Goal: Information Seeking & Learning: Learn about a topic

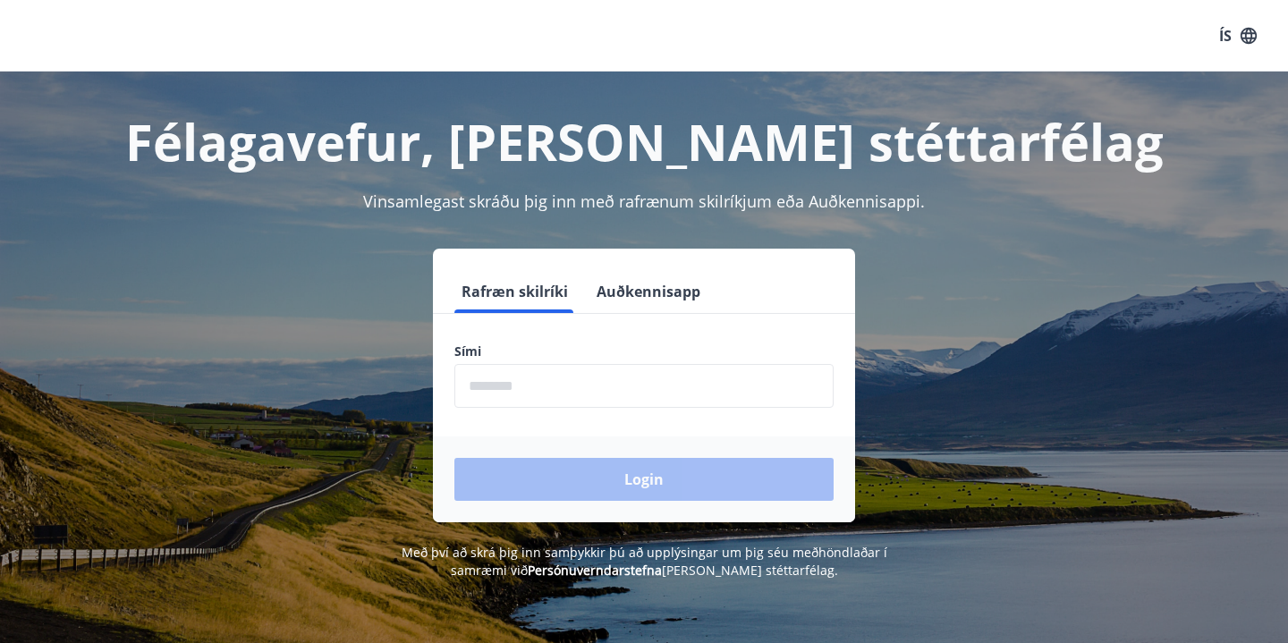
click at [593, 381] on input "phone" at bounding box center [643, 386] width 379 height 44
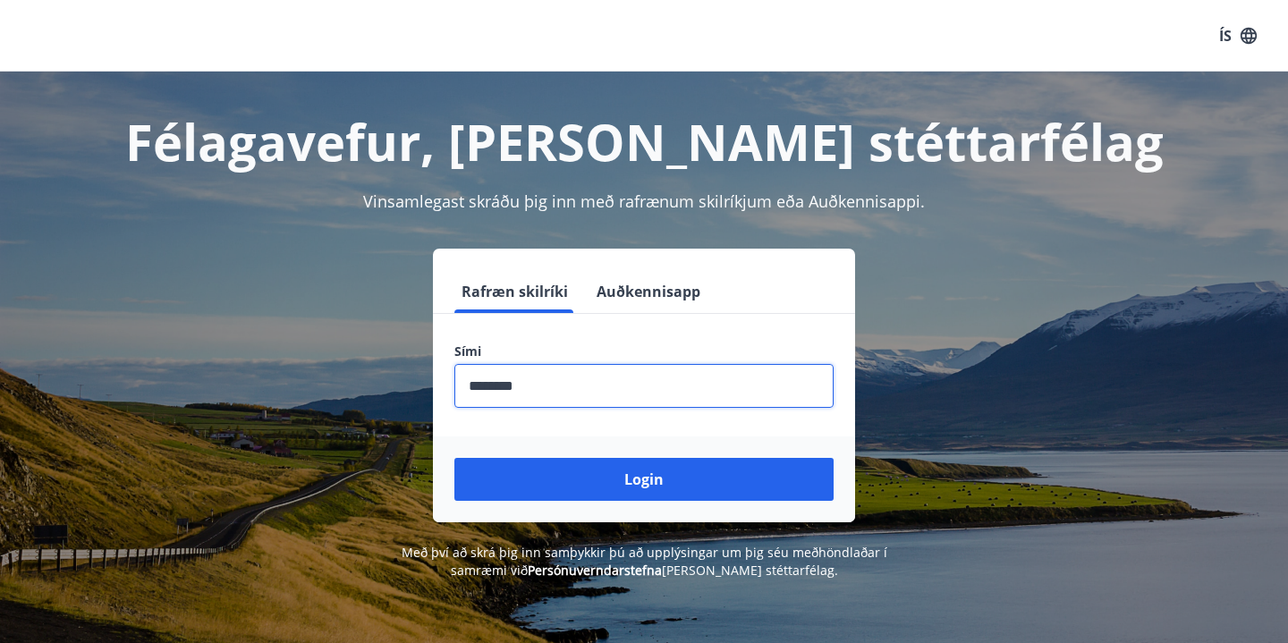
type input "********"
click at [644, 479] on button "Login" at bounding box center [643, 479] width 379 height 43
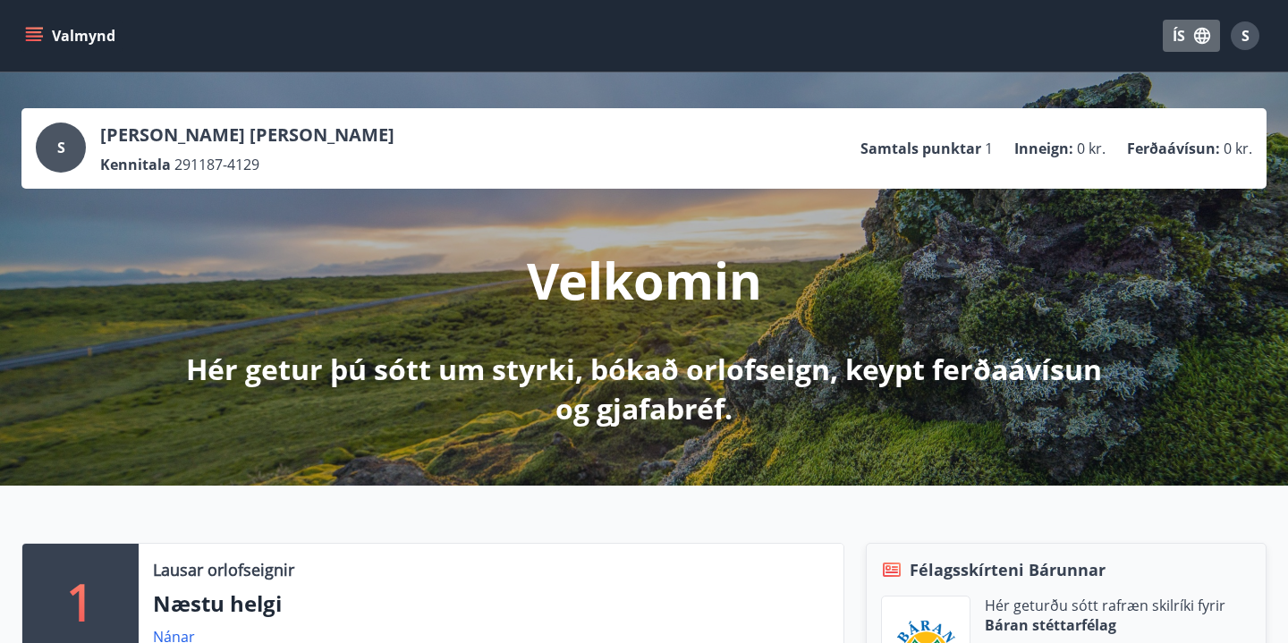
click at [1190, 44] on button "ÍS" at bounding box center [1191, 36] width 57 height 32
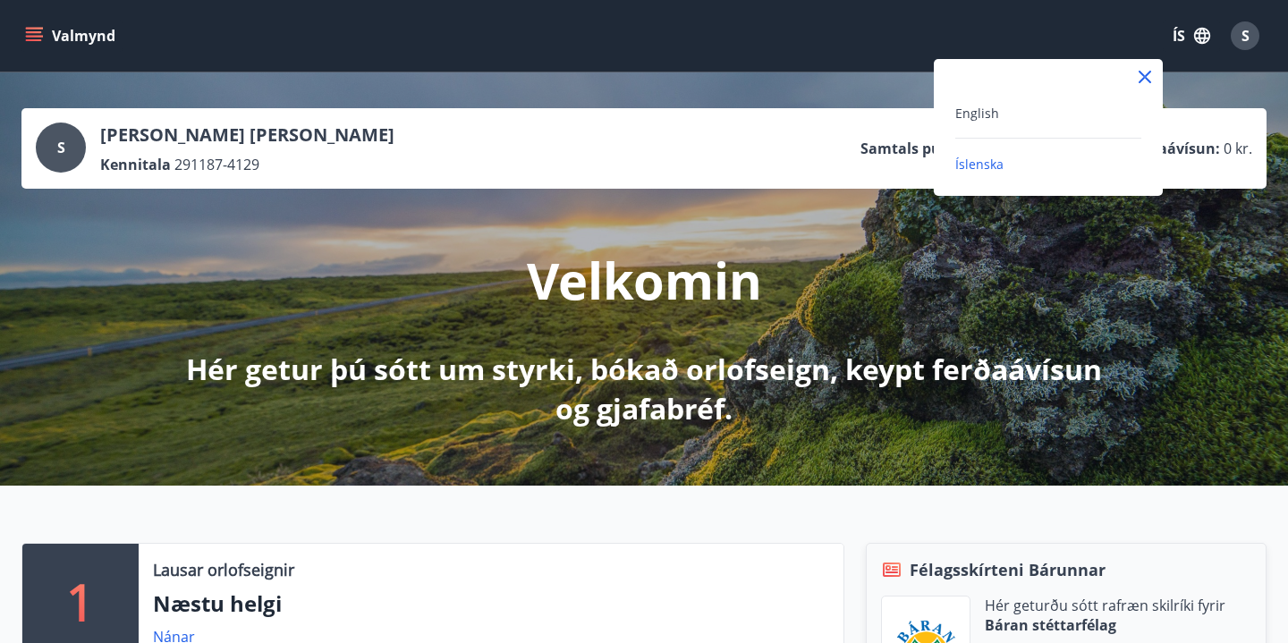
click at [1062, 114] on div "English" at bounding box center [1048, 112] width 186 height 21
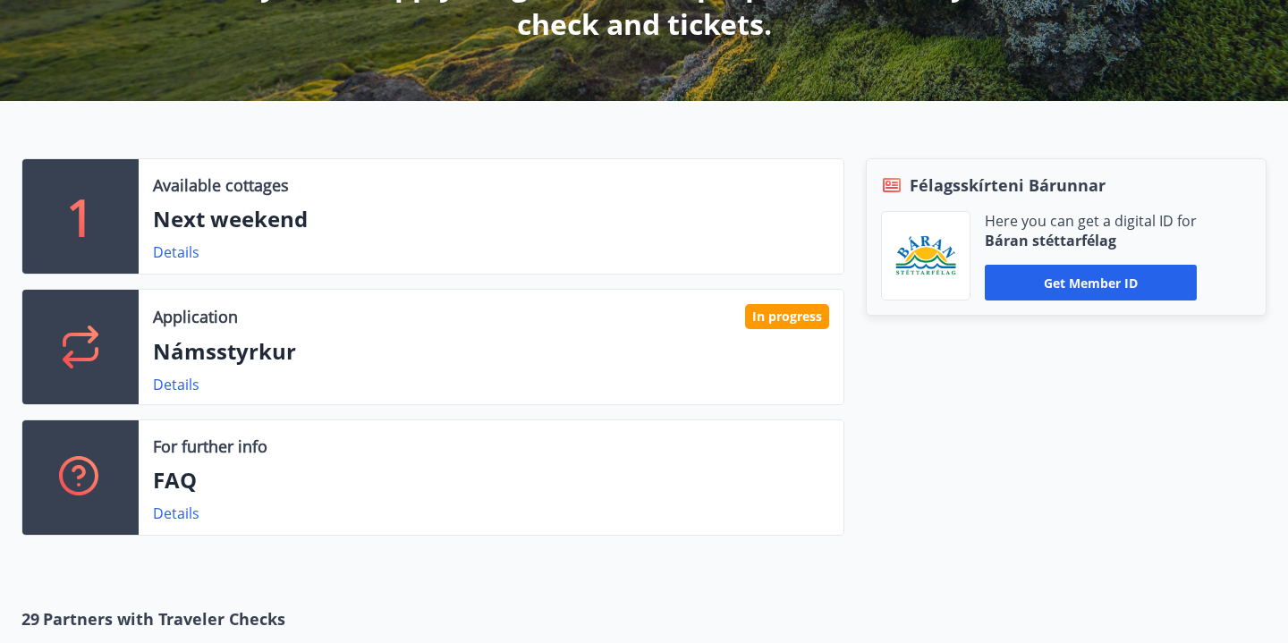
scroll to position [401, 0]
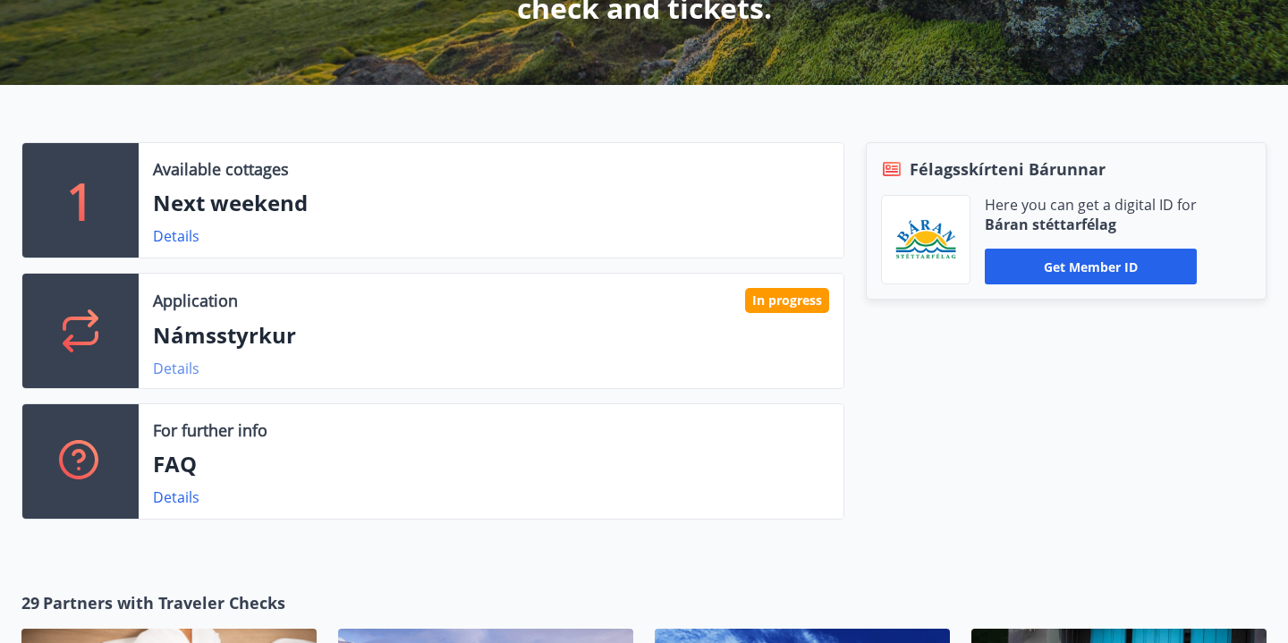
click at [182, 371] on link "Details" at bounding box center [176, 369] width 47 height 20
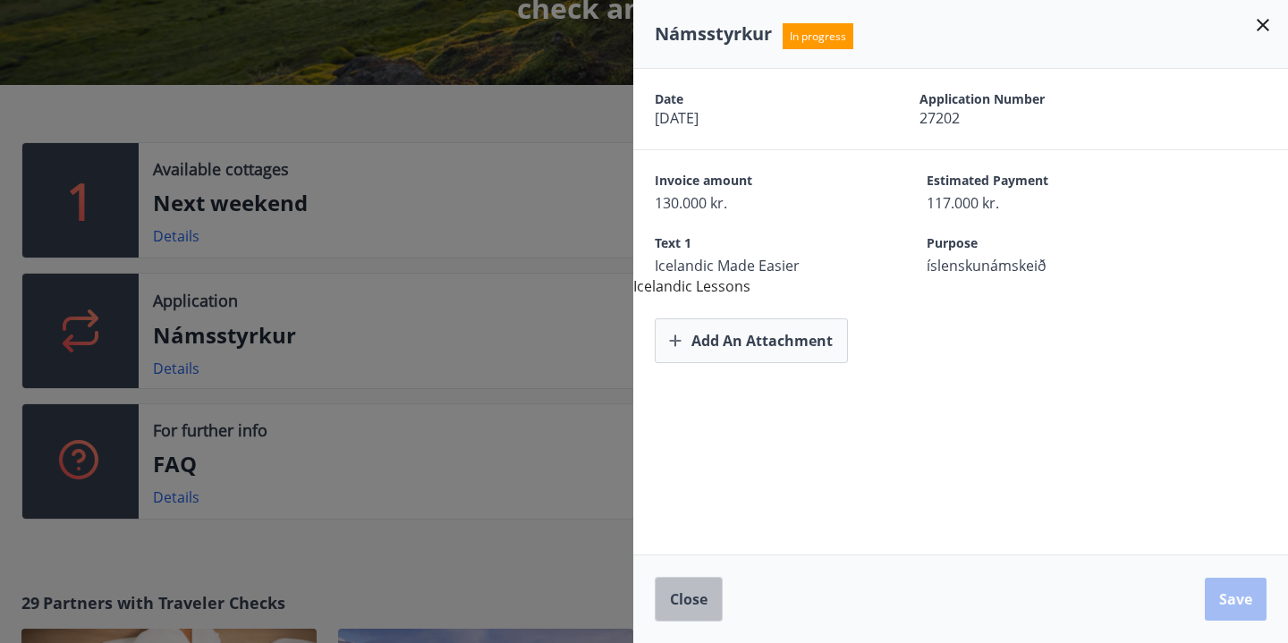
click at [692, 611] on button "Close" at bounding box center [689, 599] width 68 height 45
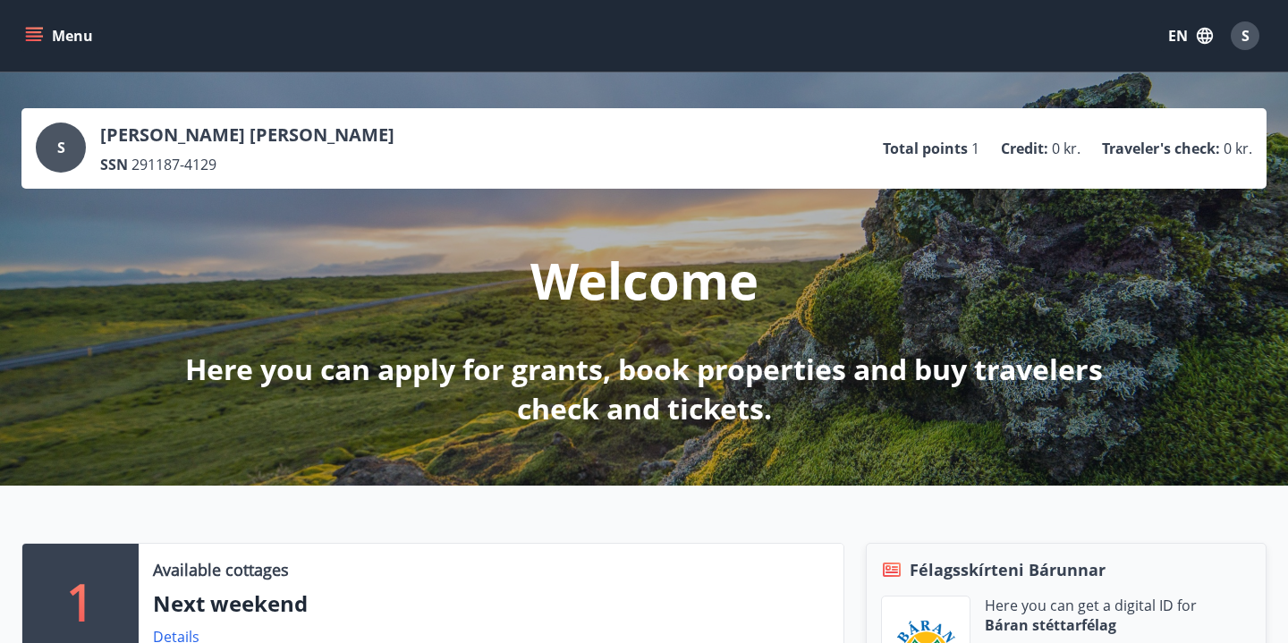
scroll to position [0, 0]
click at [42, 31] on icon "menu" at bounding box center [34, 36] width 18 height 18
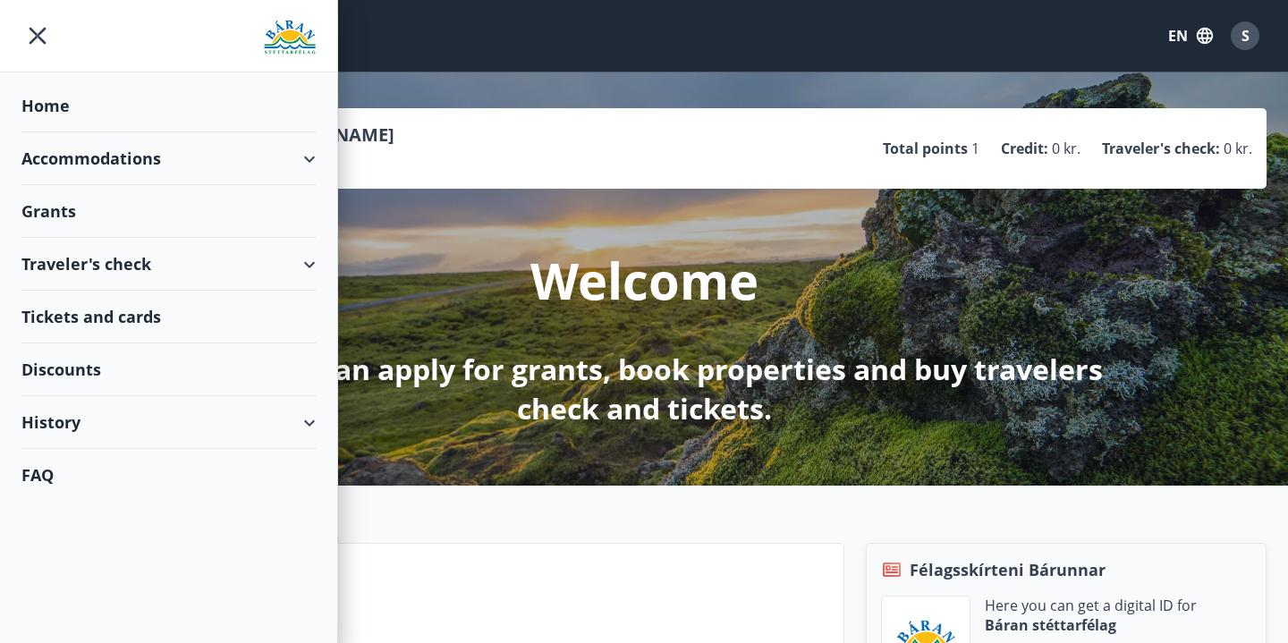
click at [138, 132] on div "Grants" at bounding box center [168, 106] width 294 height 53
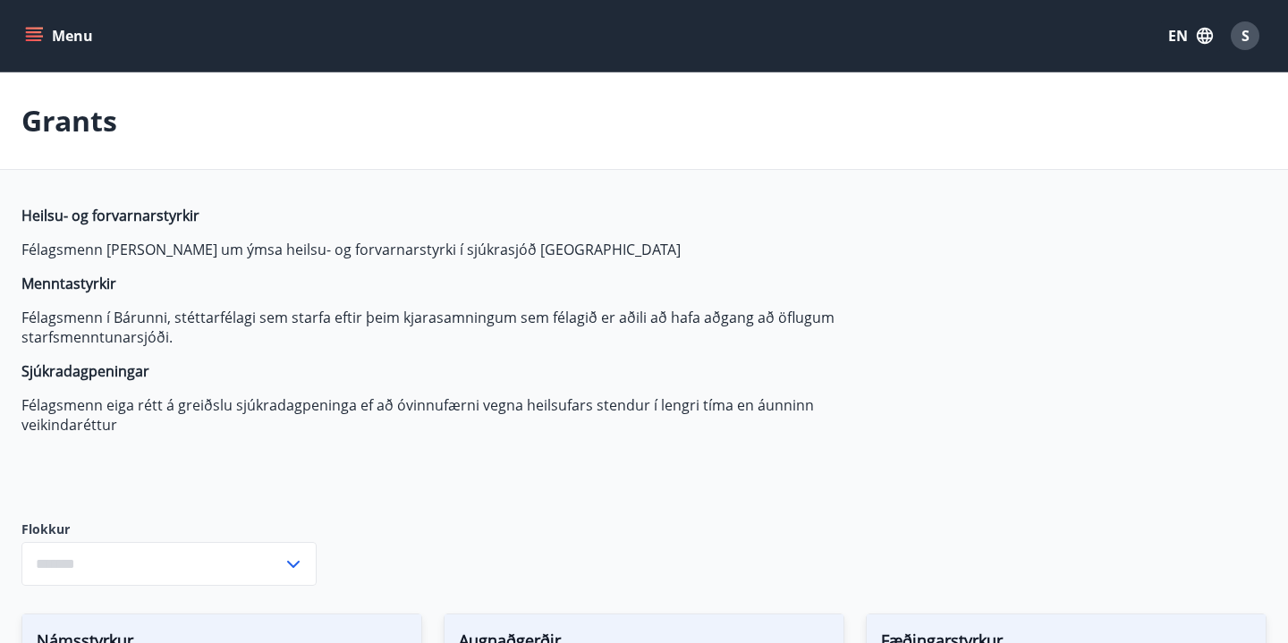
type input "***"
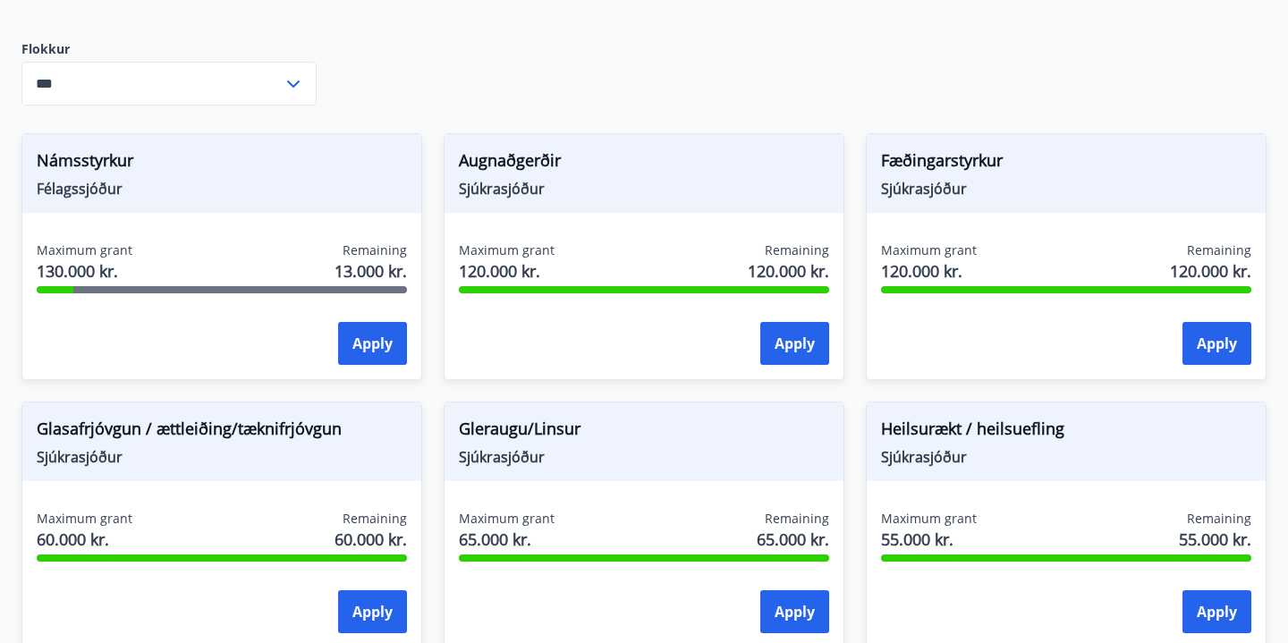
scroll to position [481, 0]
click at [90, 266] on span "130.000 kr." at bounding box center [85, 269] width 96 height 23
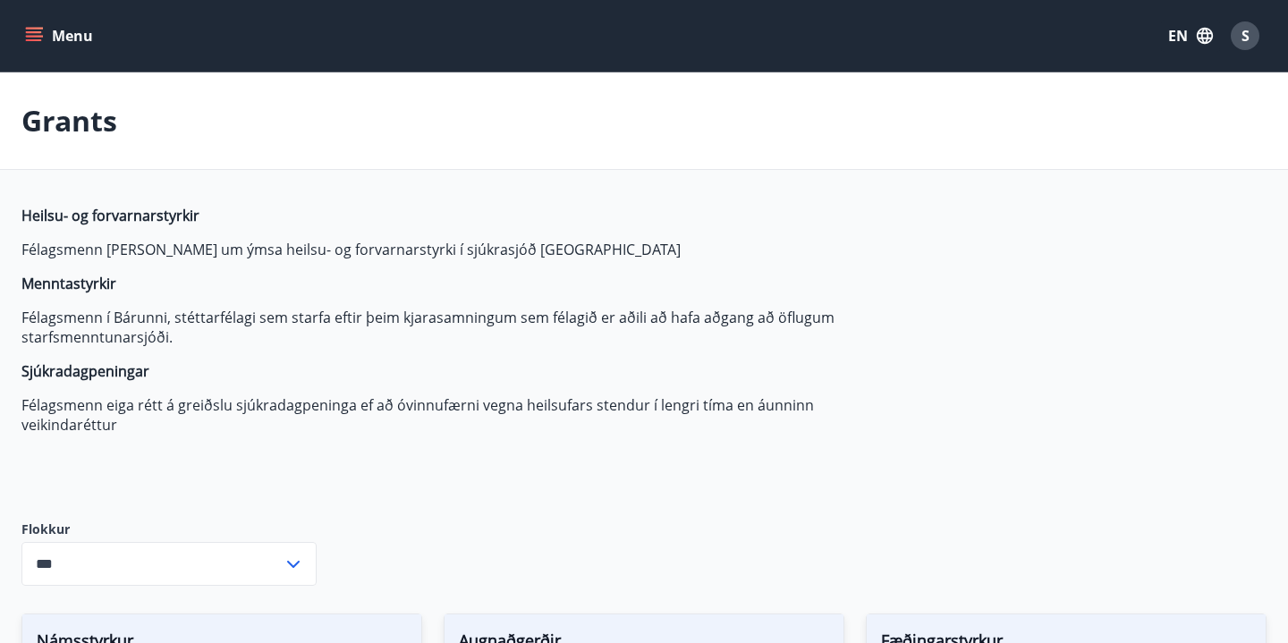
scroll to position [0, 0]
